Goal: Information Seeking & Learning: Check status

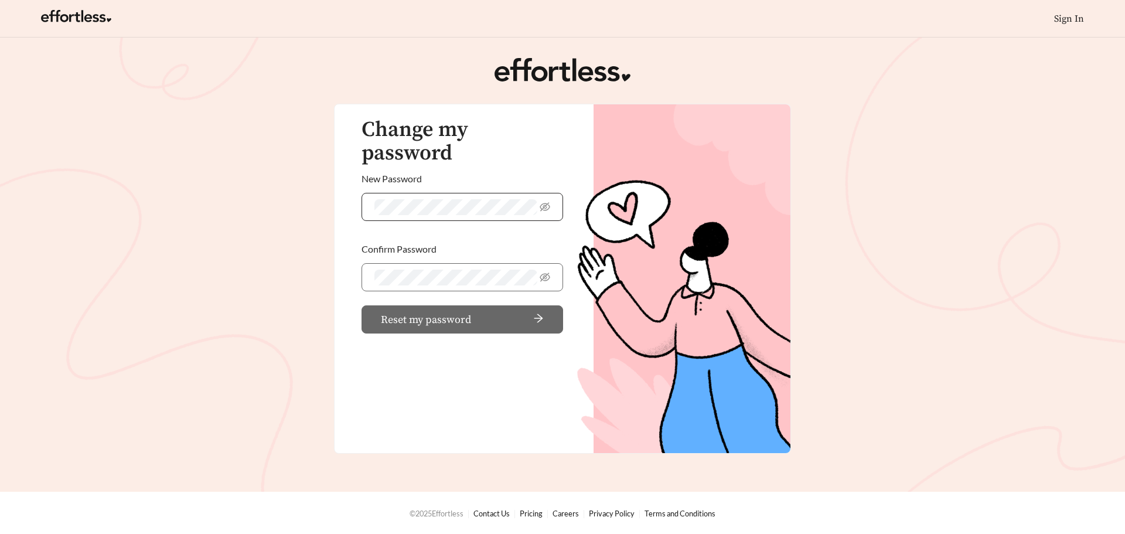
click at [461, 196] on span at bounding box center [463, 207] width 202 height 28
click at [541, 202] on icon "eye-invisible" at bounding box center [545, 206] width 11 height 9
click at [546, 272] on icon "eye-invisible" at bounding box center [545, 277] width 11 height 11
click at [522, 313] on span "arrow-right" at bounding box center [510, 319] width 68 height 13
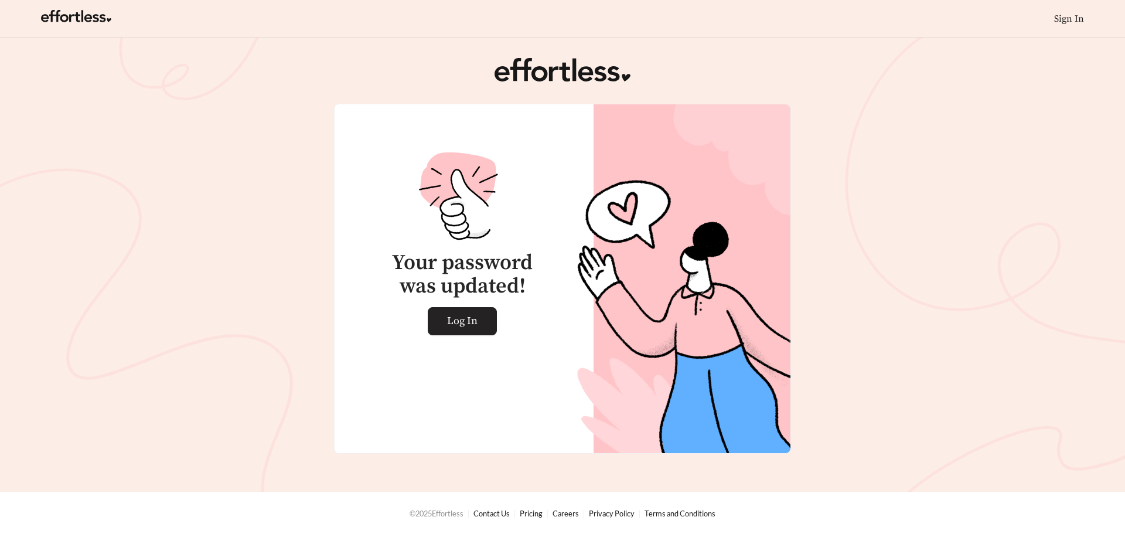
click at [488, 311] on link "Log In" at bounding box center [462, 321] width 69 height 28
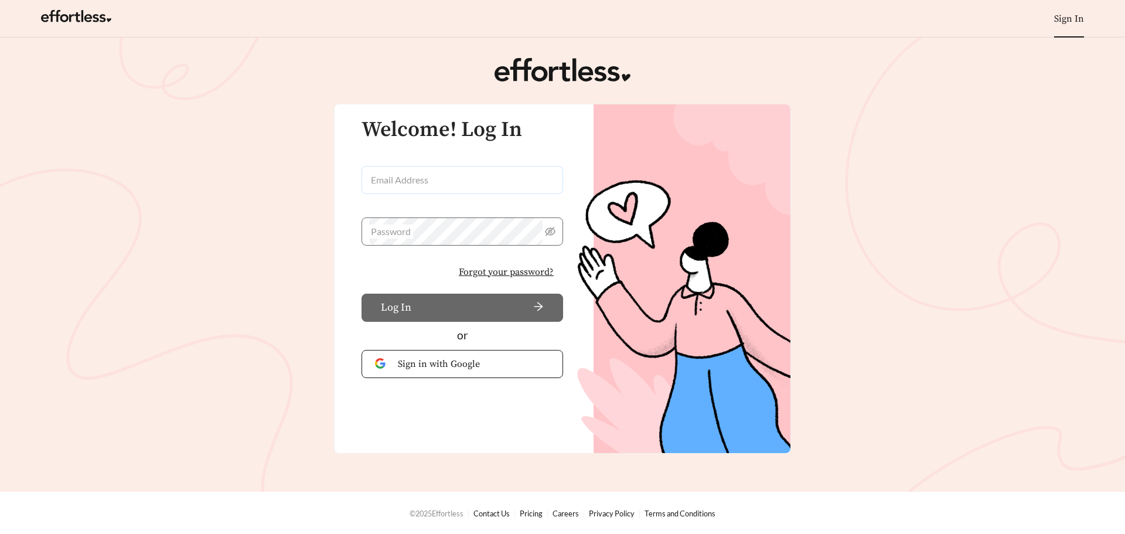
click at [454, 179] on input "Email Address" at bounding box center [463, 180] width 202 height 28
type input "**********"
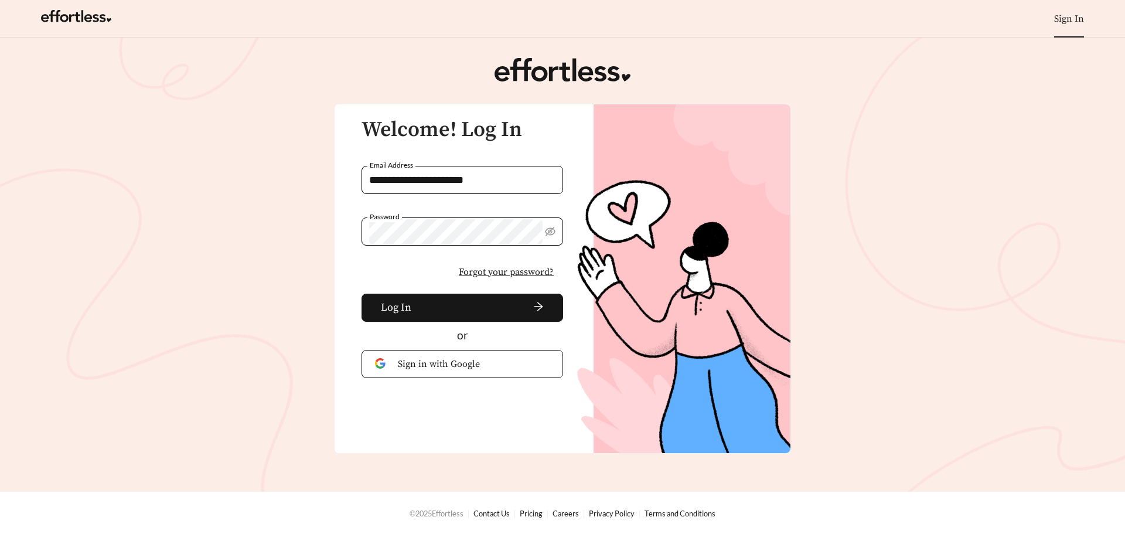
click at [362, 294] on button "Log In" at bounding box center [463, 308] width 202 height 28
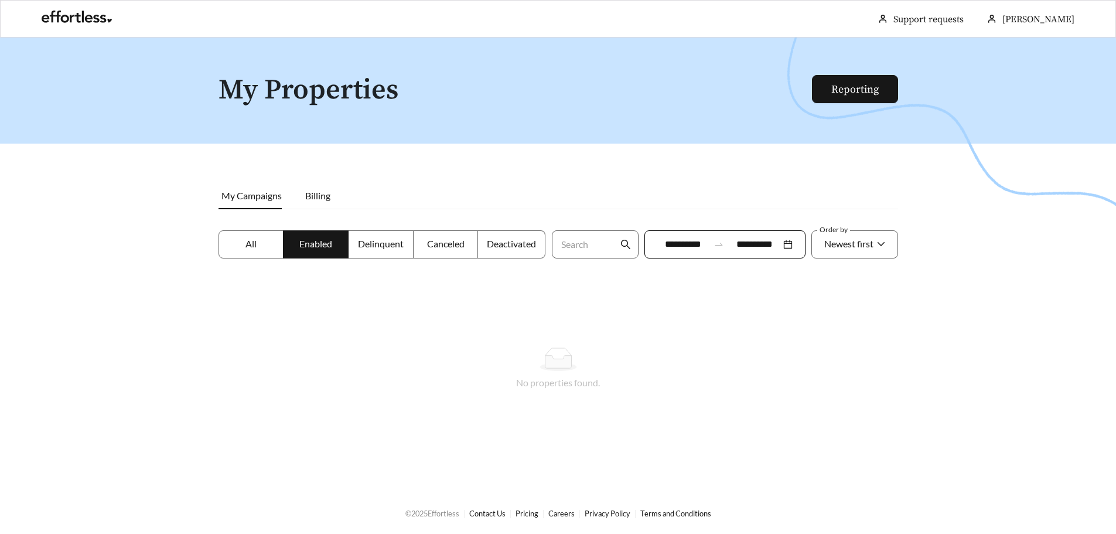
click at [259, 252] on label "All" at bounding box center [252, 244] width 66 height 28
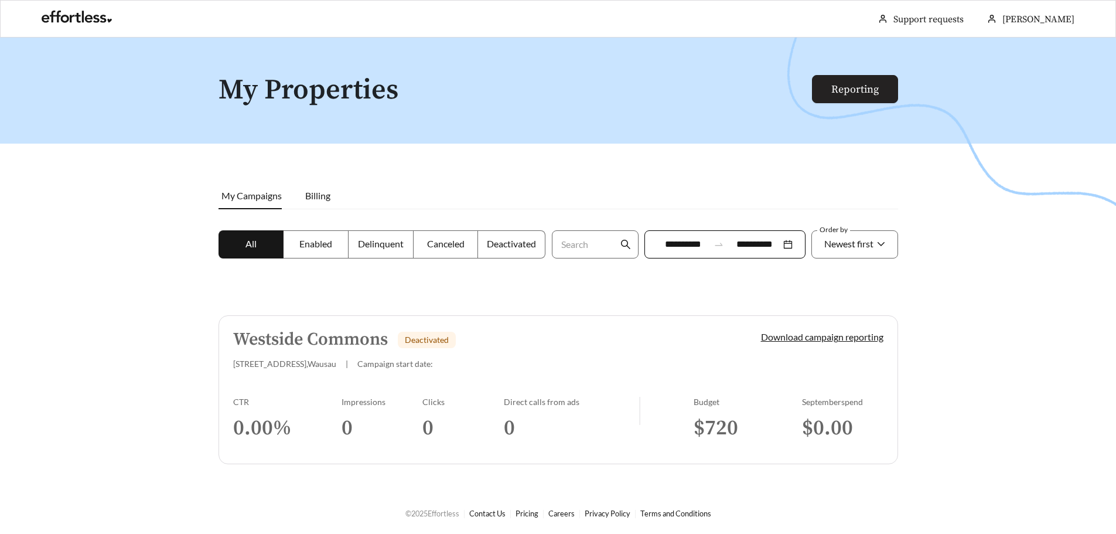
click at [879, 85] on link "Reporting" at bounding box center [854, 89] width 47 height 13
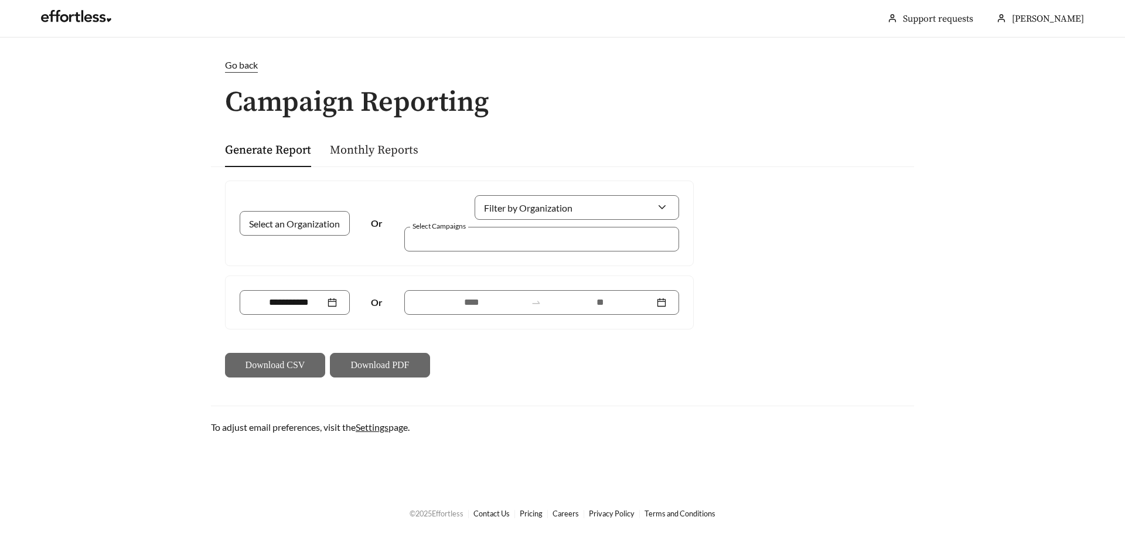
click at [348, 150] on link "Monthly Reports" at bounding box center [374, 150] width 88 height 15
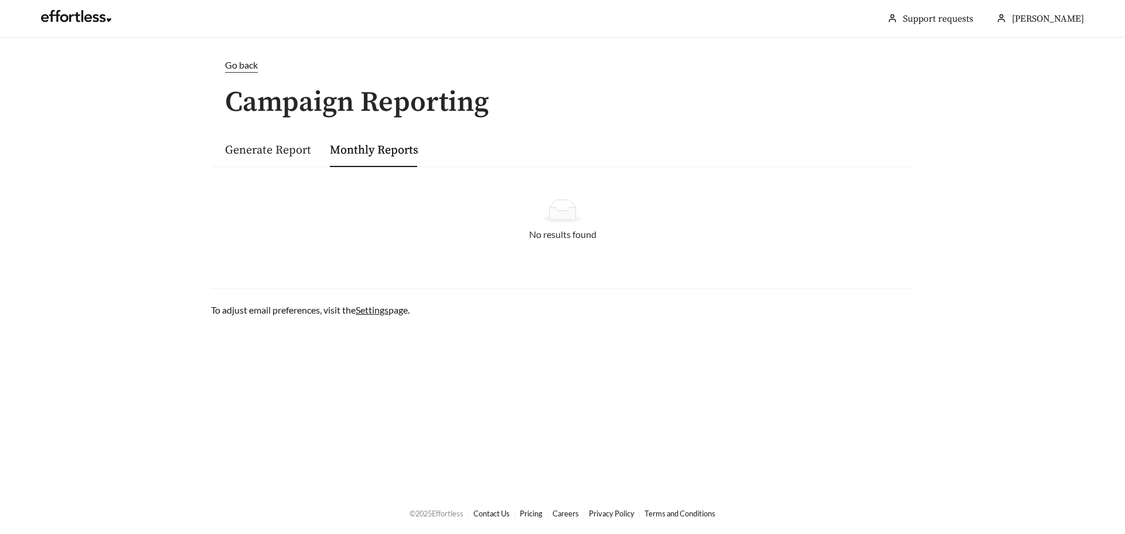
click at [280, 152] on link "Generate Report" at bounding box center [268, 150] width 86 height 15
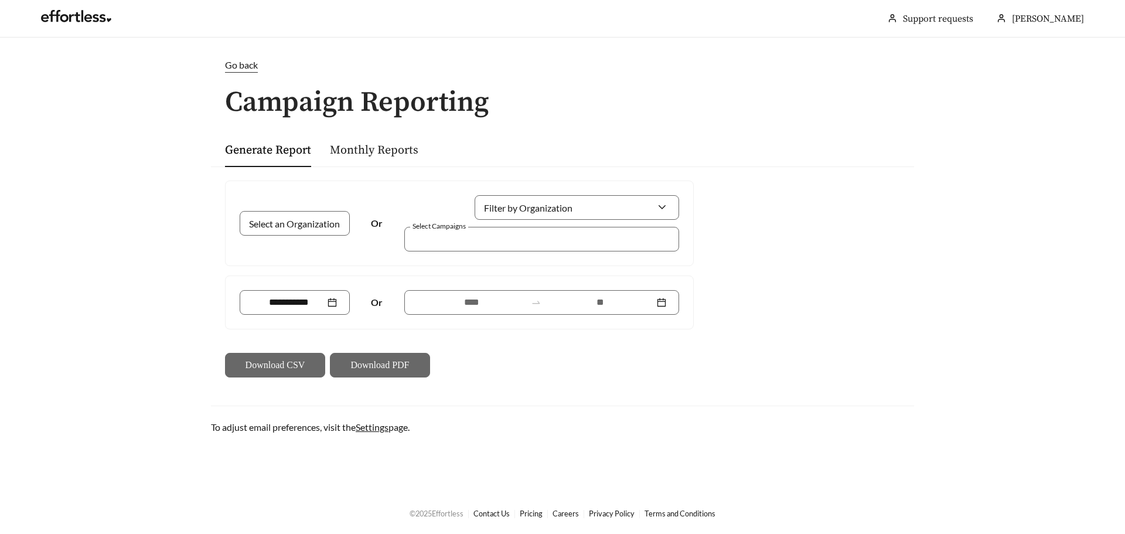
click at [226, 59] on div "Go back" at bounding box center [241, 65] width 33 height 15
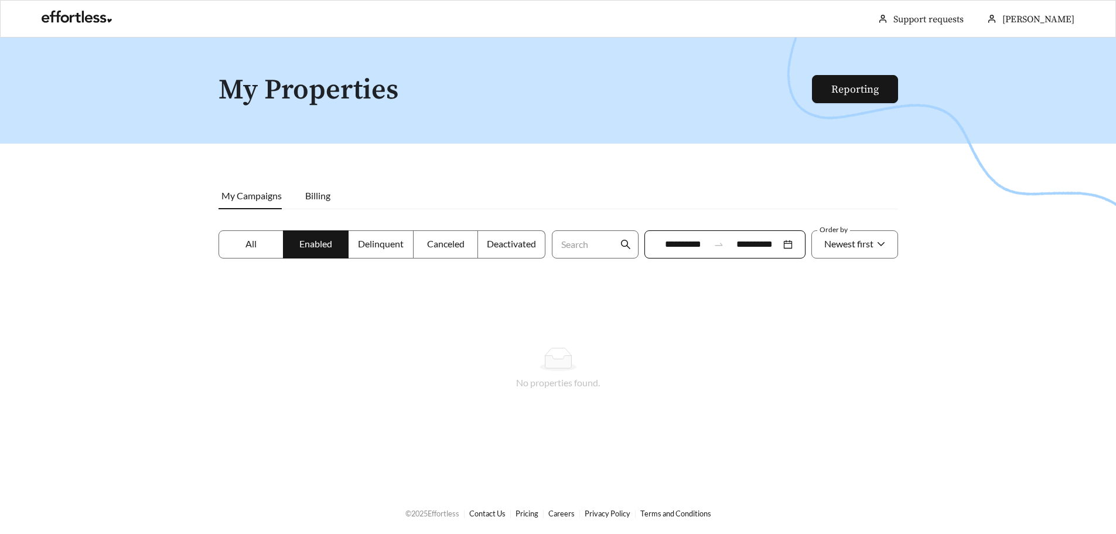
click at [270, 251] on label "All" at bounding box center [252, 244] width 66 height 28
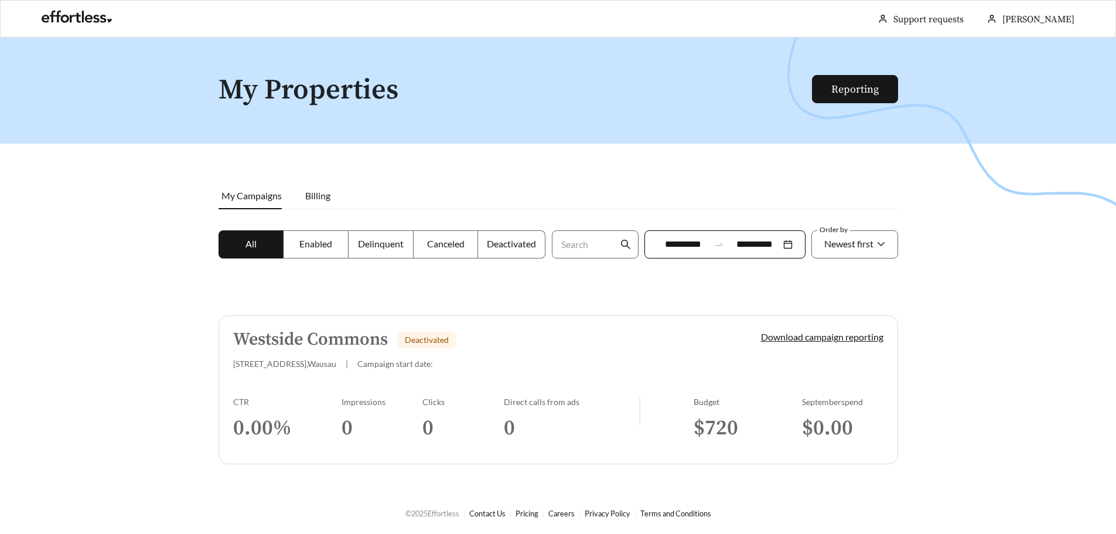
click at [328, 245] on span "Enabled" at bounding box center [315, 243] width 33 height 11
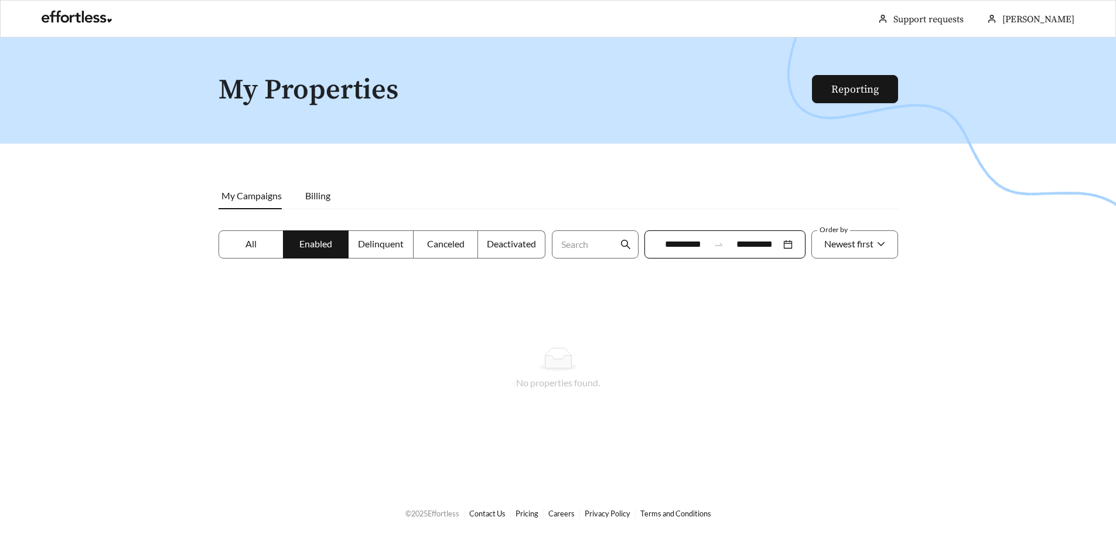
click at [261, 240] on label "All" at bounding box center [252, 244] width 66 height 28
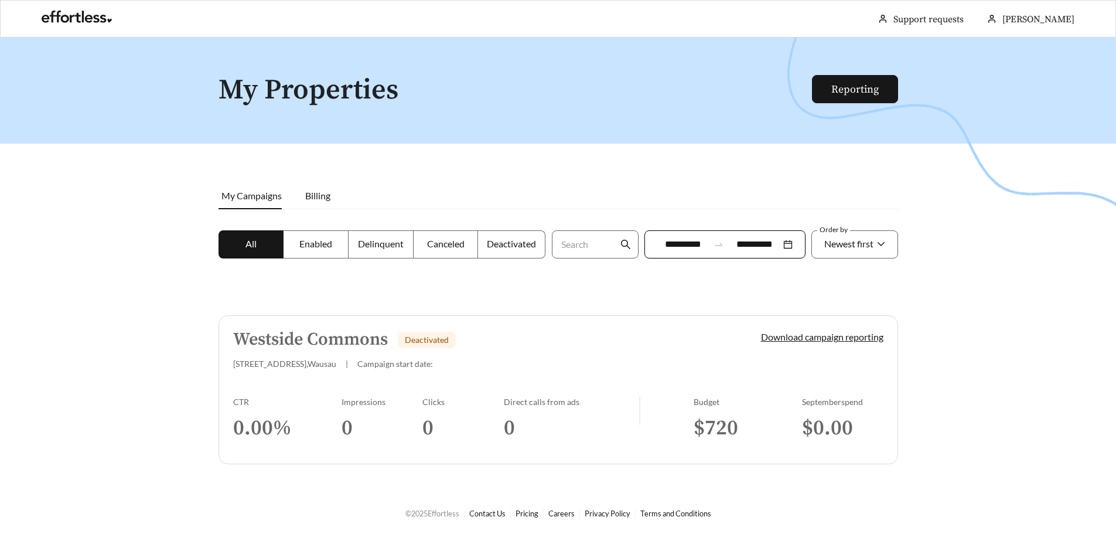
click at [353, 348] on h5 "Westside Commons" at bounding box center [310, 339] width 155 height 19
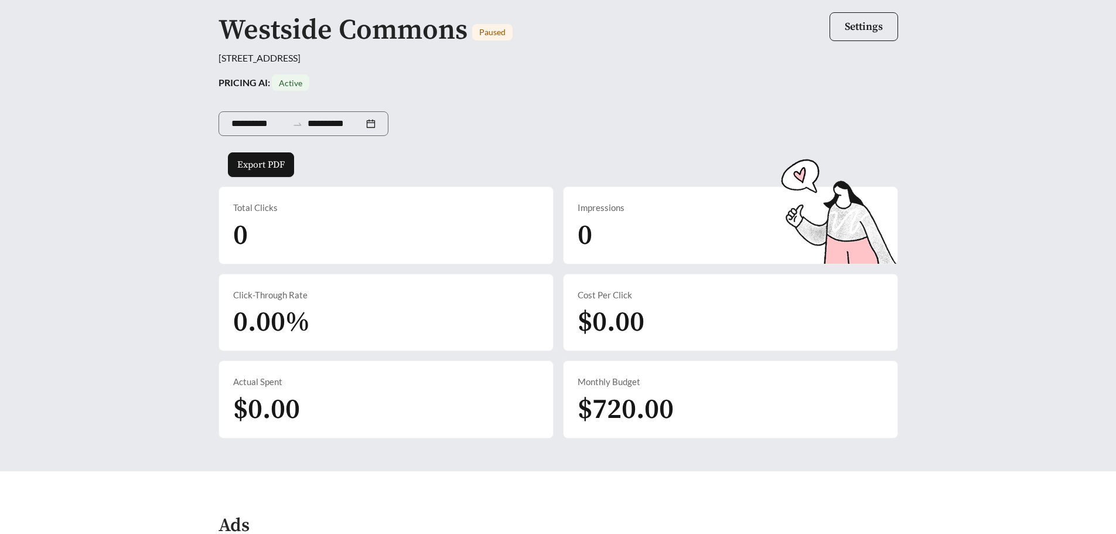
scroll to position [14, 0]
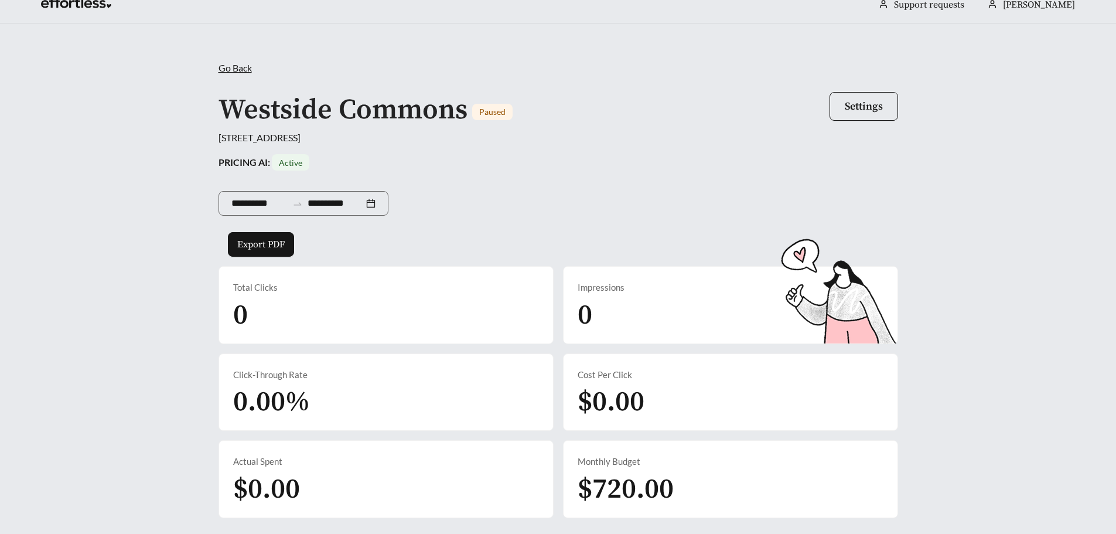
click at [236, 65] on span "Go Back" at bounding box center [235, 67] width 33 height 11
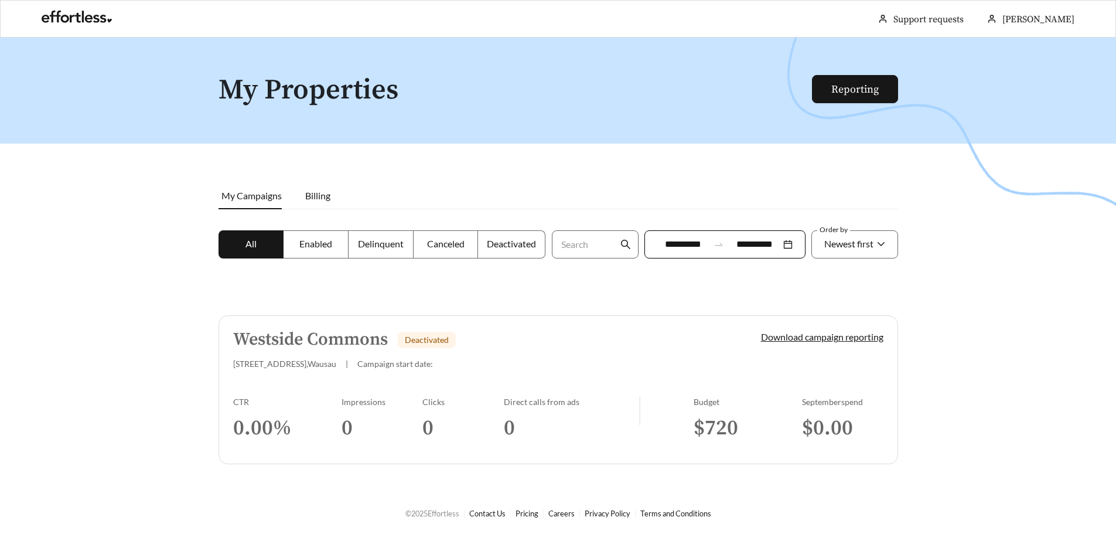
click at [247, 332] on h5 "Westside Commons" at bounding box center [310, 339] width 155 height 19
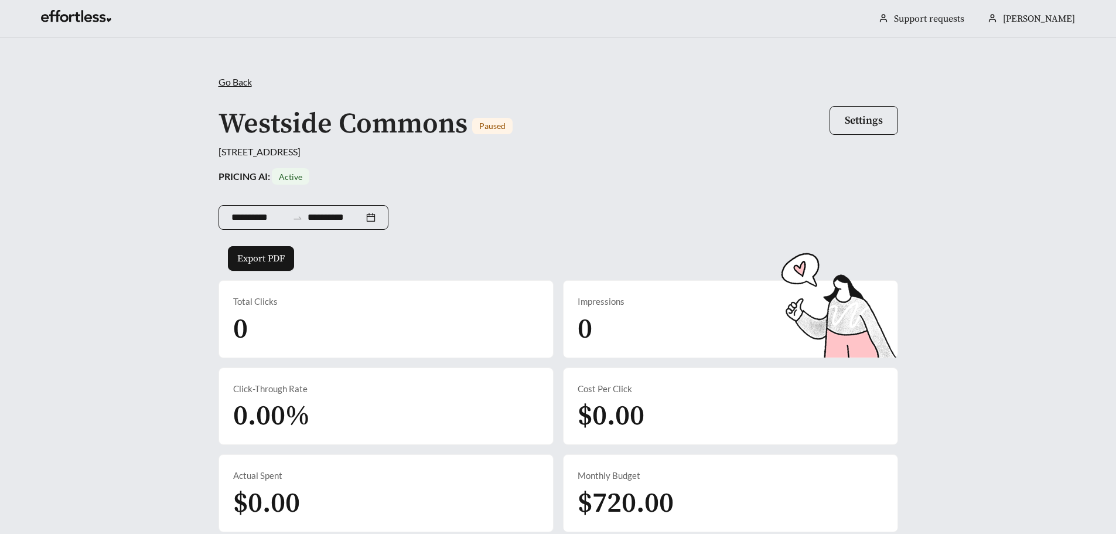
click at [325, 219] on input "**********" at bounding box center [336, 217] width 56 height 14
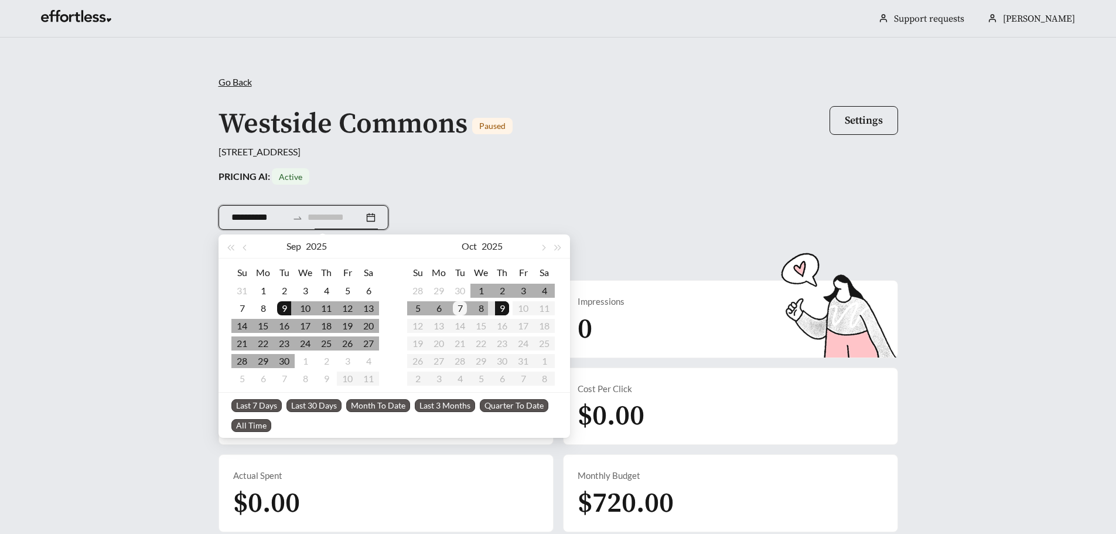
type input "**********"
click at [462, 307] on div "7" at bounding box center [460, 308] width 14 height 14
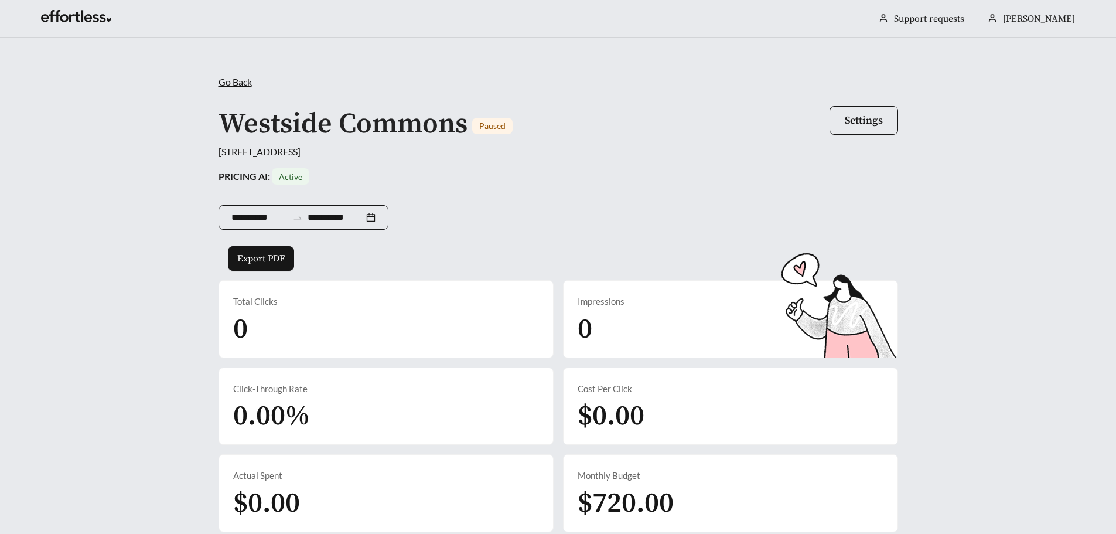
click at [272, 225] on div "**********" at bounding box center [304, 217] width 170 height 25
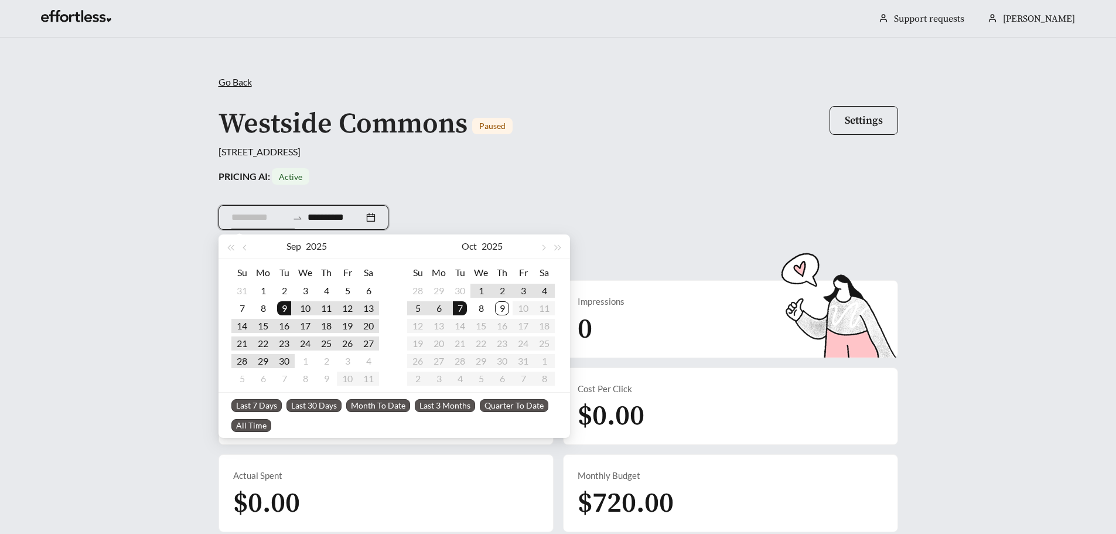
type input "**********"
click at [459, 311] on div "7" at bounding box center [460, 308] width 14 height 14
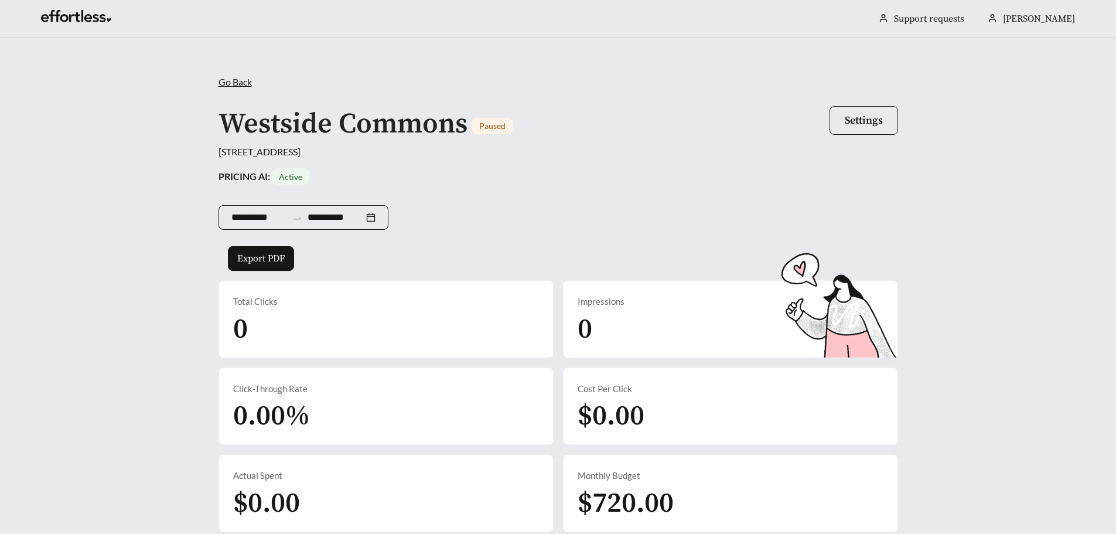
click at [359, 213] on input "**********" at bounding box center [336, 217] width 56 height 14
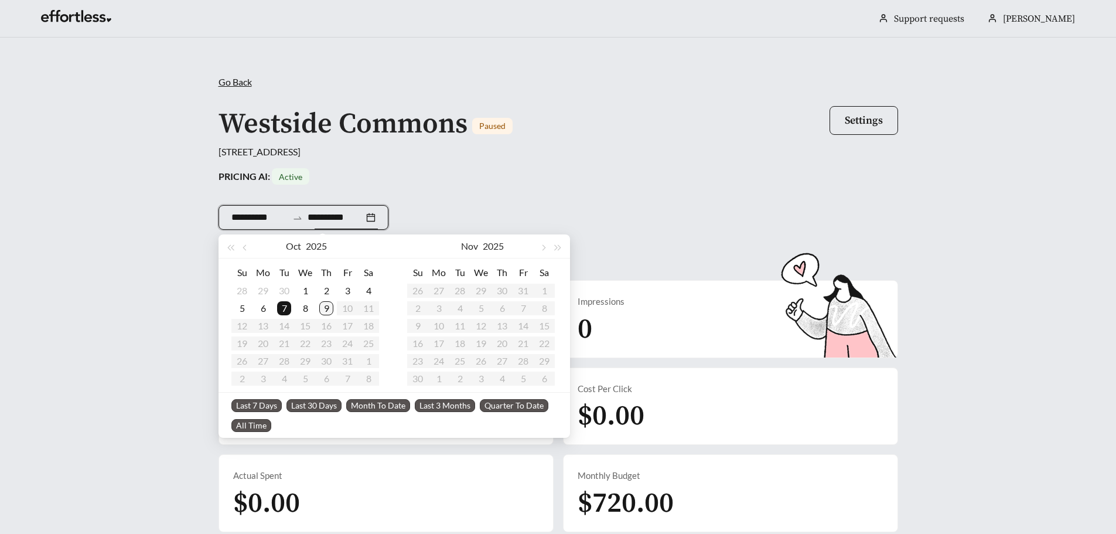
type input "**********"
click at [323, 307] on div "9" at bounding box center [326, 308] width 14 height 14
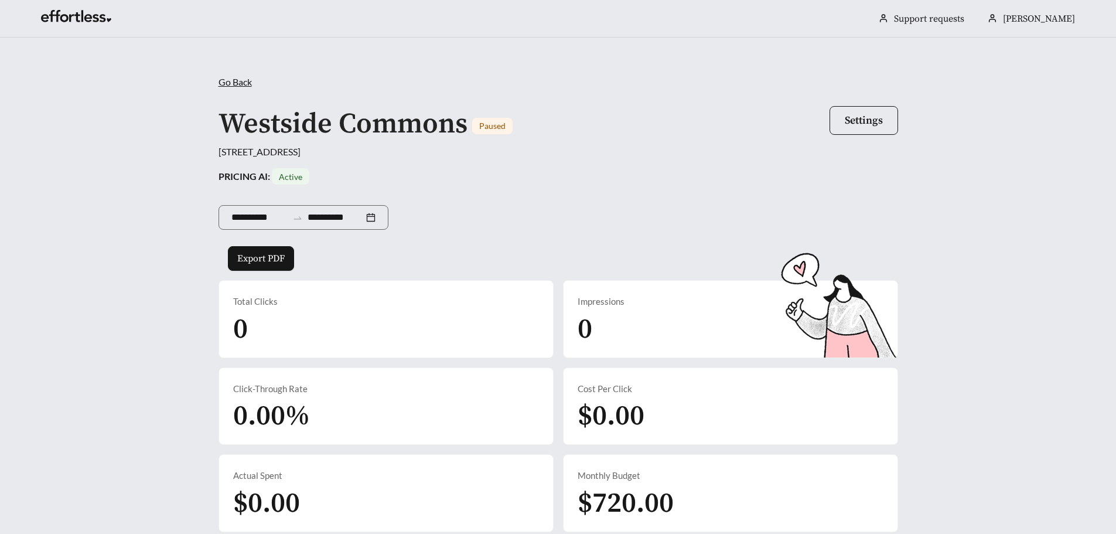
click at [468, 247] on div "**********" at bounding box center [559, 228] width 680 height 86
click at [236, 91] on div "**********" at bounding box center [558, 303] width 703 height 457
click at [246, 81] on span "Go Back" at bounding box center [235, 81] width 33 height 11
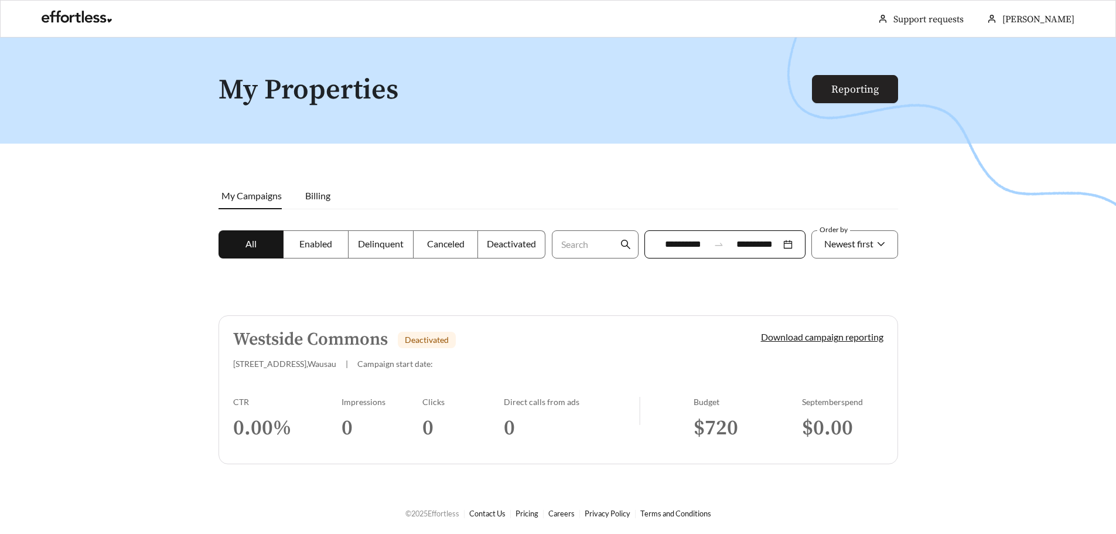
click at [831, 92] on link "Reporting" at bounding box center [854, 89] width 47 height 13
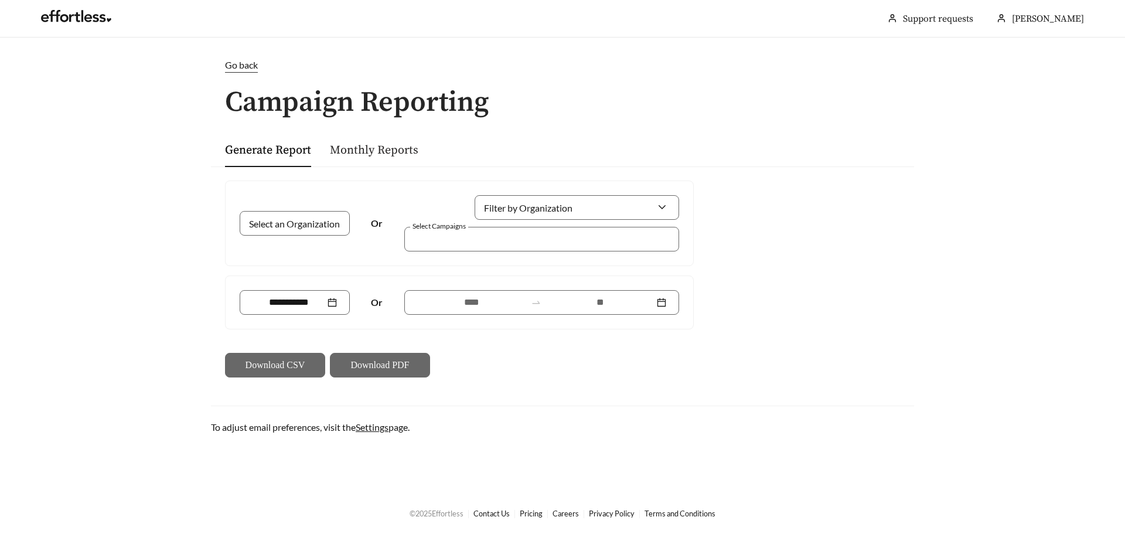
click at [392, 149] on link "Monthly Reports" at bounding box center [374, 150] width 88 height 15
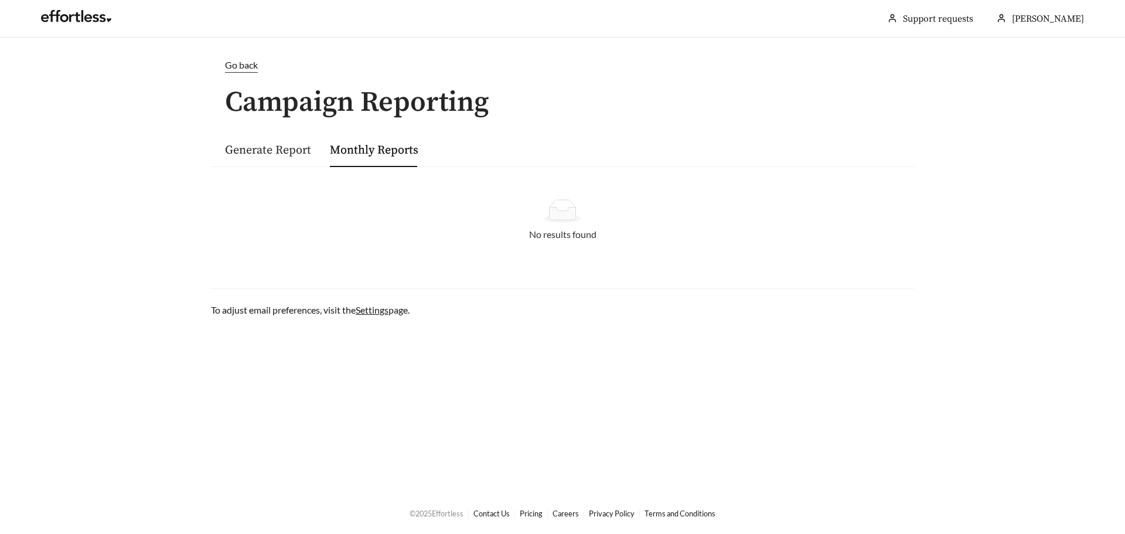
click at [281, 155] on link "Generate Report" at bounding box center [268, 150] width 86 height 15
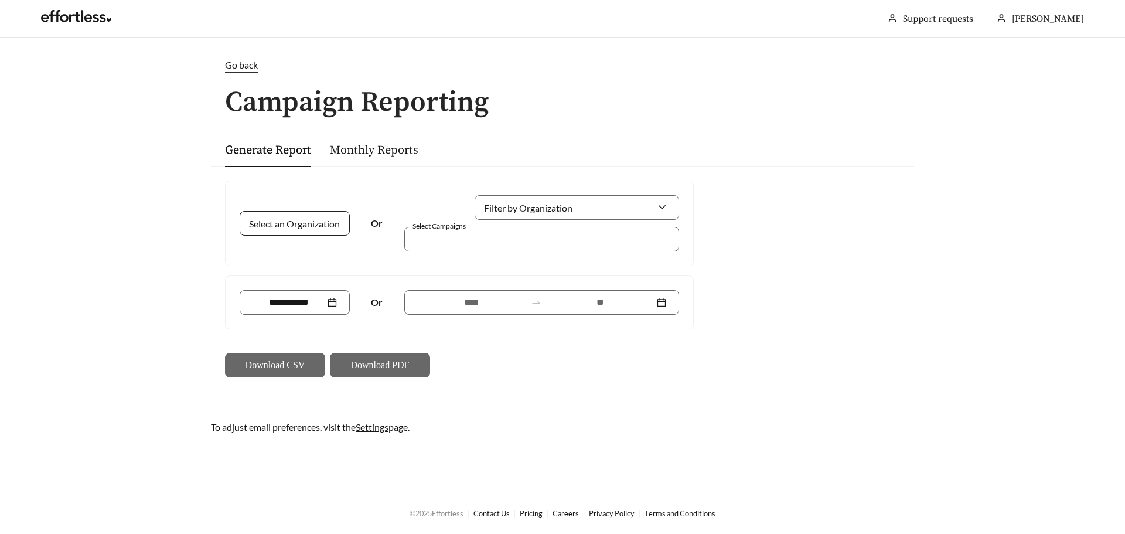
click at [319, 219] on input "Select an Organization" at bounding box center [290, 223] width 75 height 23
click at [330, 244] on span "Gorman & Company" at bounding box center [314, 249] width 122 height 11
click at [346, 217] on div "Gorman & Company" at bounding box center [295, 223] width 110 height 25
click at [332, 252] on span "Gorman & Company" at bounding box center [315, 249] width 124 height 11
click at [447, 227] on div at bounding box center [541, 239] width 275 height 25
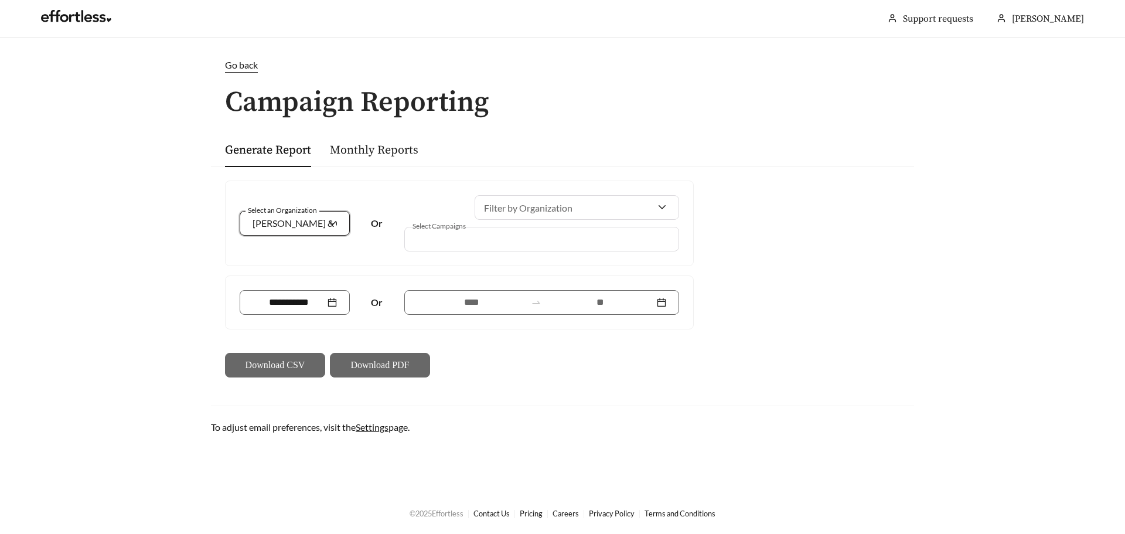
click at [233, 57] on main "Go back Campaign Reporting Generate Report Monthly Reports Select an Organizati…" at bounding box center [562, 265] width 1125 height 454
click at [237, 66] on span "Go back" at bounding box center [241, 64] width 33 height 11
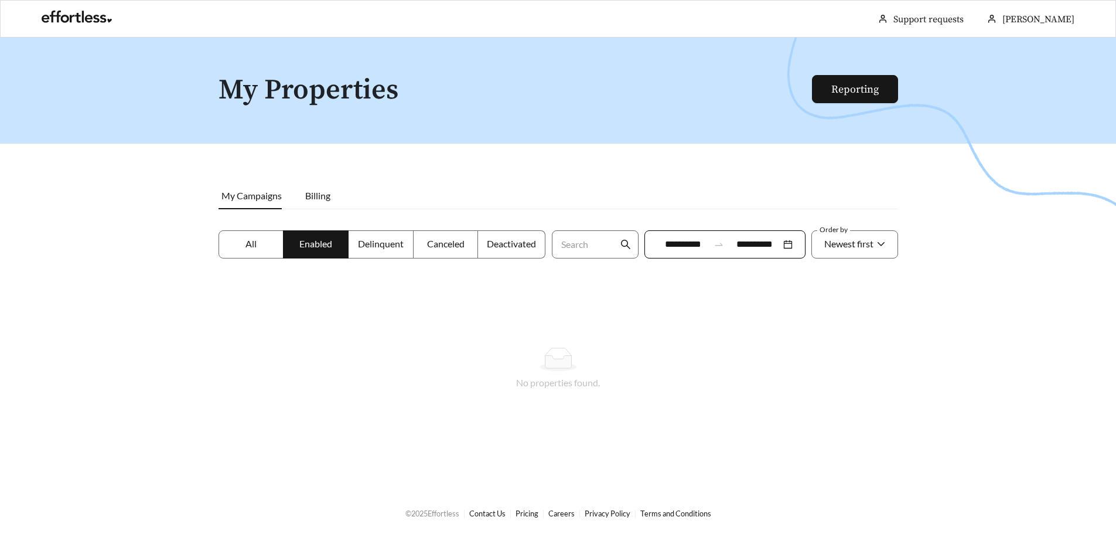
click at [244, 244] on label "All" at bounding box center [252, 244] width 66 height 28
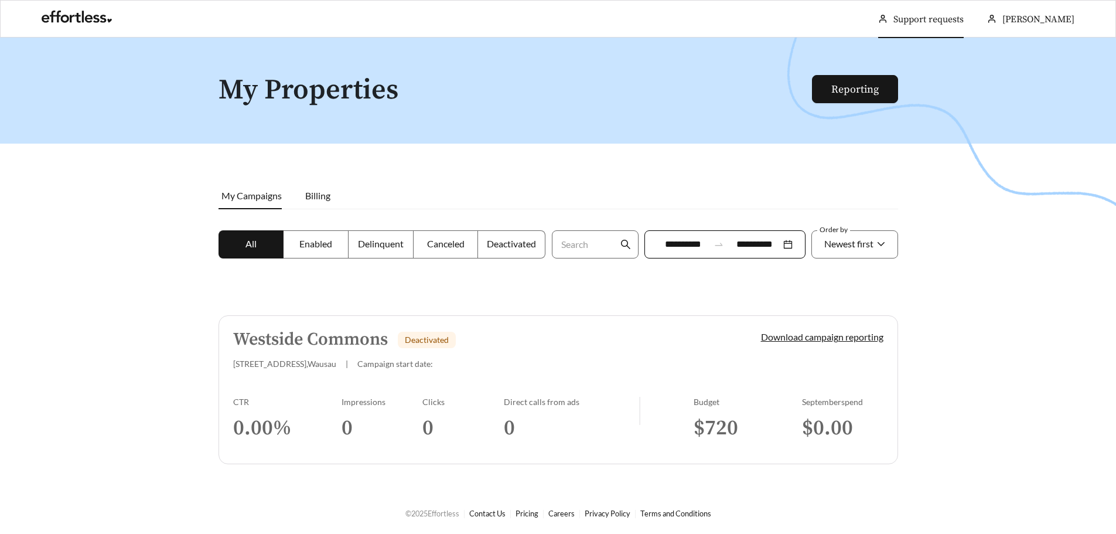
click at [955, 25] on link "Support requests" at bounding box center [929, 19] width 70 height 12
click at [724, 71] on div at bounding box center [558, 305] width 1116 height 534
click at [335, 330] on h5 "Westside Commons" at bounding box center [310, 339] width 155 height 19
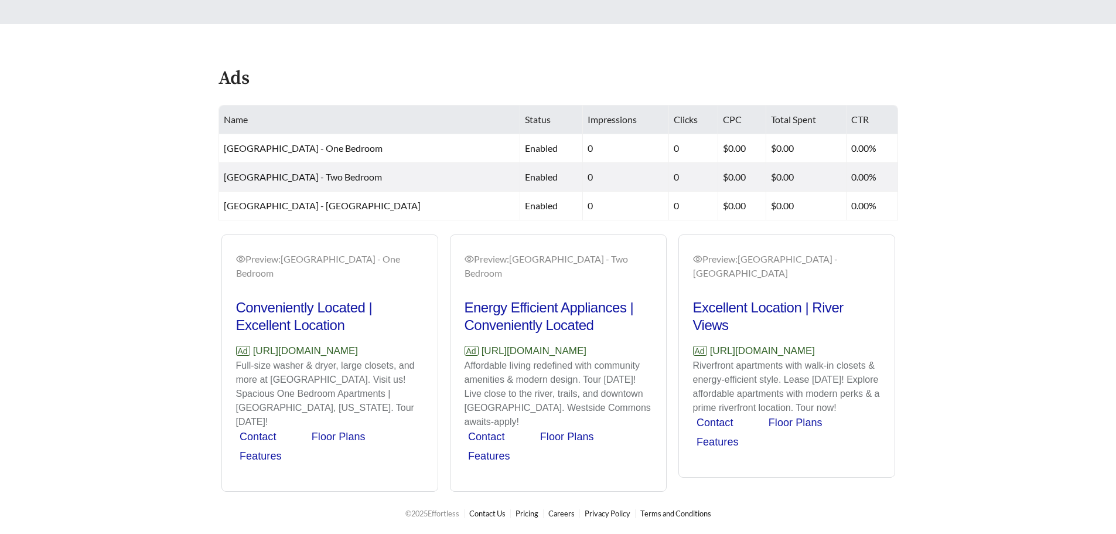
scroll to position [541, 0]
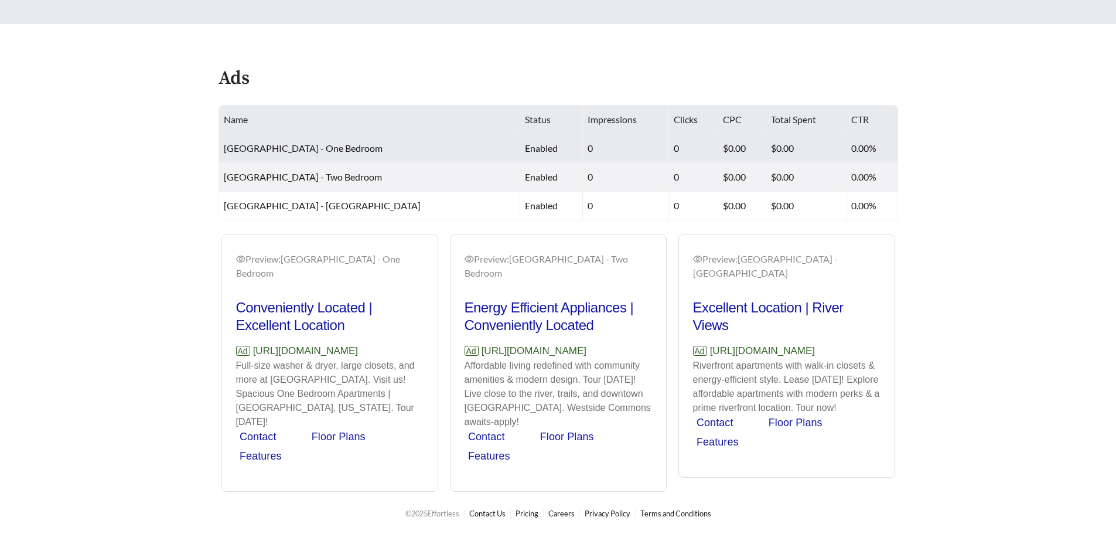
click at [343, 149] on span "Westside Commons - One Bedroom" at bounding box center [303, 147] width 159 height 11
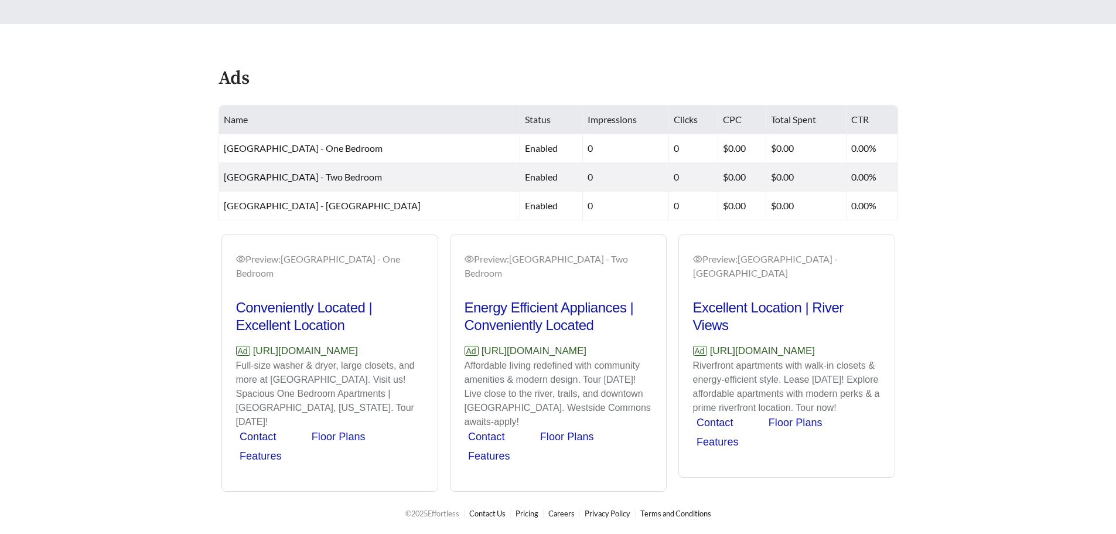
click at [323, 306] on div "Preview: Westside Commons - One Bedroom Conveniently Located | Excellent Locati…" at bounding box center [559, 362] width 686 height 257
click at [237, 256] on div "Preview: Westside Commons - One Bedroom Conveniently Located | Excellent Locati…" at bounding box center [559, 362] width 686 height 257
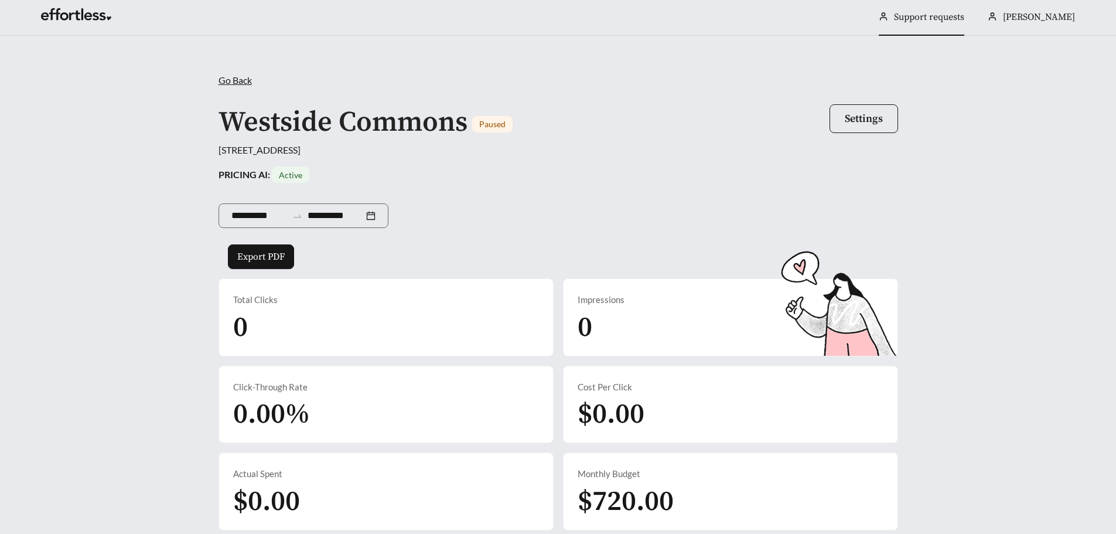
scroll to position [0, 0]
